Goal: Information Seeking & Learning: Learn about a topic

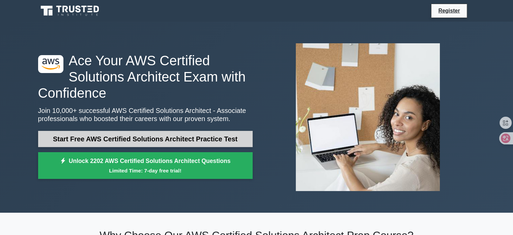
click at [207, 141] on link "Start Free AWS Certified Solutions Architect Practice Test" at bounding box center [145, 139] width 215 height 16
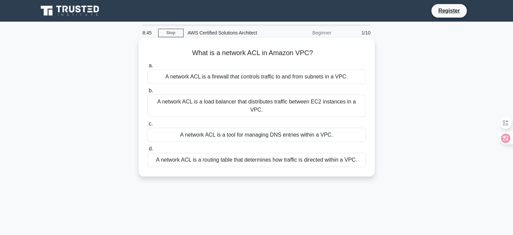
click at [230, 102] on div "A network ACL is a load balancer that distributes traffic between EC2 instances…" at bounding box center [256, 105] width 219 height 22
click at [147, 93] on input "b. A network ACL is a load balancer that distributes traffic between EC2 instan…" at bounding box center [147, 90] width 0 height 4
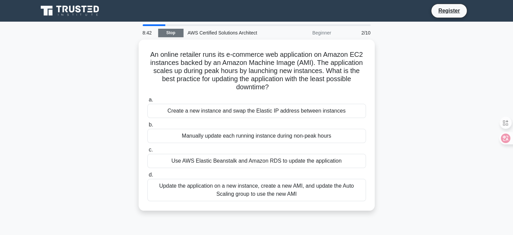
click at [168, 30] on link "Stop" at bounding box center [170, 33] width 25 height 8
